Goal: Check status

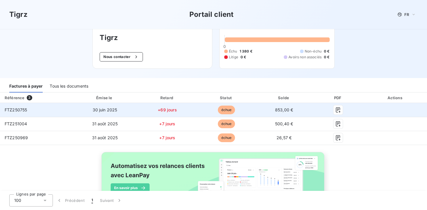
scroll to position [28, 0]
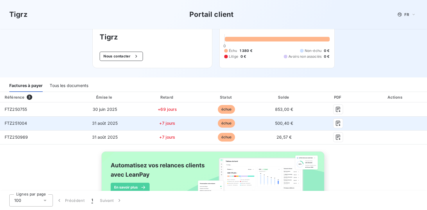
click at [293, 123] on td "500,40 €" at bounding box center [283, 123] width 57 height 14
click at [223, 129] on td "échue" at bounding box center [226, 123] width 58 height 14
click at [20, 124] on span "FTZ251004" at bounding box center [16, 123] width 22 height 5
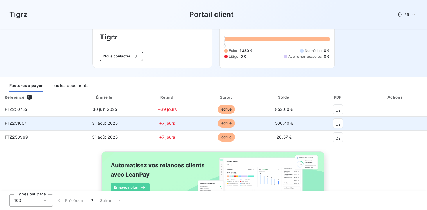
click at [221, 124] on span "échue" at bounding box center [226, 123] width 17 height 9
click at [280, 122] on span "500,40 €" at bounding box center [284, 123] width 18 height 5
click at [335, 123] on icon "button" at bounding box center [338, 123] width 6 height 6
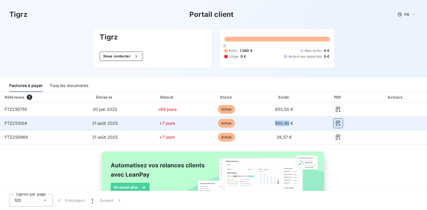
click at [338, 123] on icon "button" at bounding box center [338, 123] width 4 height 5
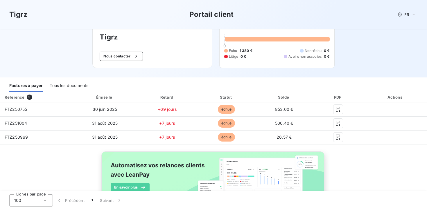
click at [357, 164] on div "Référence 3 Émise le Retard Statut Solde PDF Actions FTZ250755 [DATE] +69 jours…" at bounding box center [213, 157] width 427 height 131
click at [165, 26] on div "Tigrz Portail client FR" at bounding box center [213, 14] width 427 height 29
